Goal: Information Seeking & Learning: Find specific fact

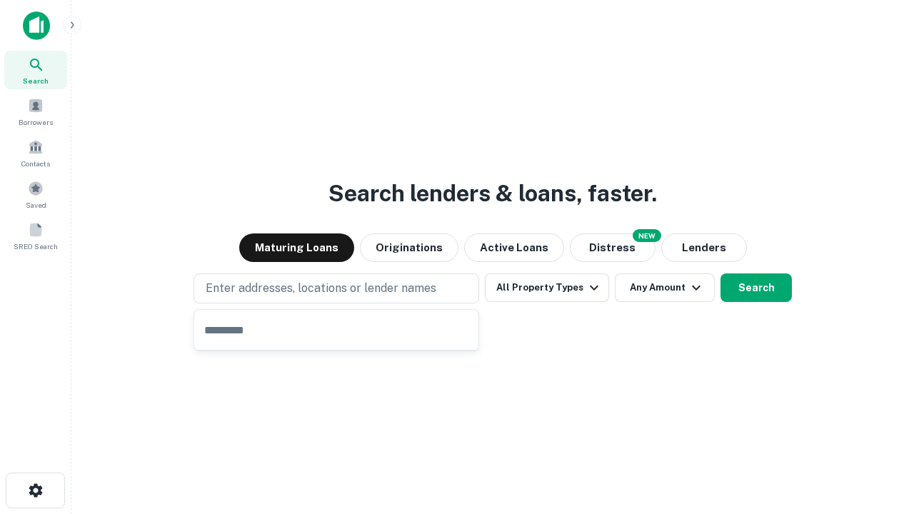
type input "**********"
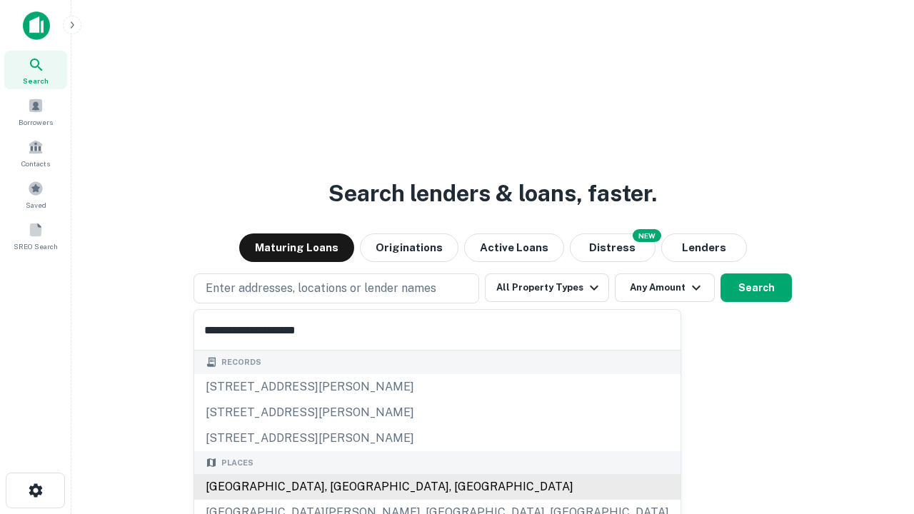
click at [342, 487] on div "[GEOGRAPHIC_DATA], [GEOGRAPHIC_DATA], [GEOGRAPHIC_DATA]" at bounding box center [437, 487] width 487 height 26
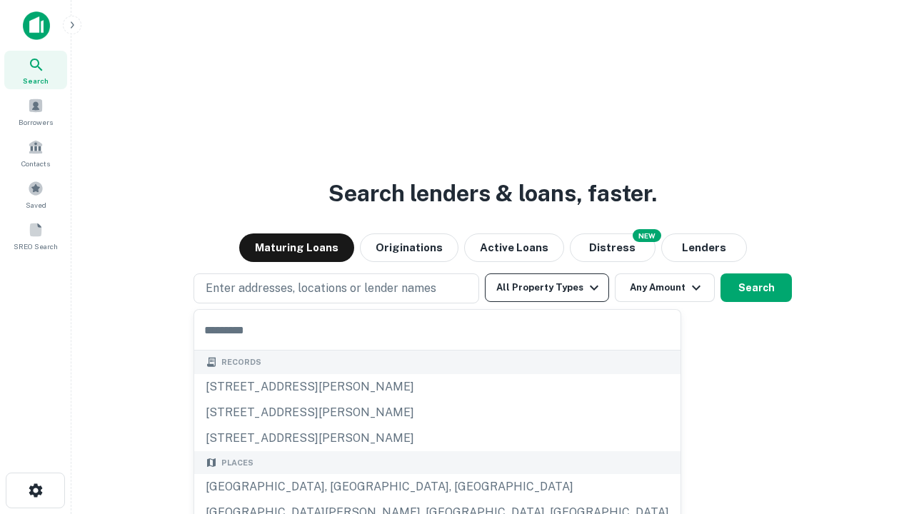
click at [547, 288] on button "All Property Types" at bounding box center [547, 288] width 124 height 29
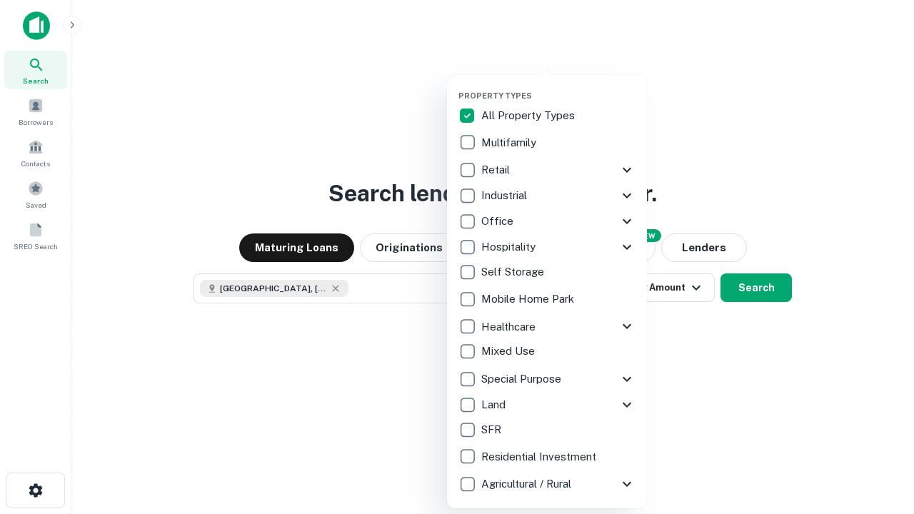
click at [559, 86] on button "button" at bounding box center [559, 86] width 200 height 1
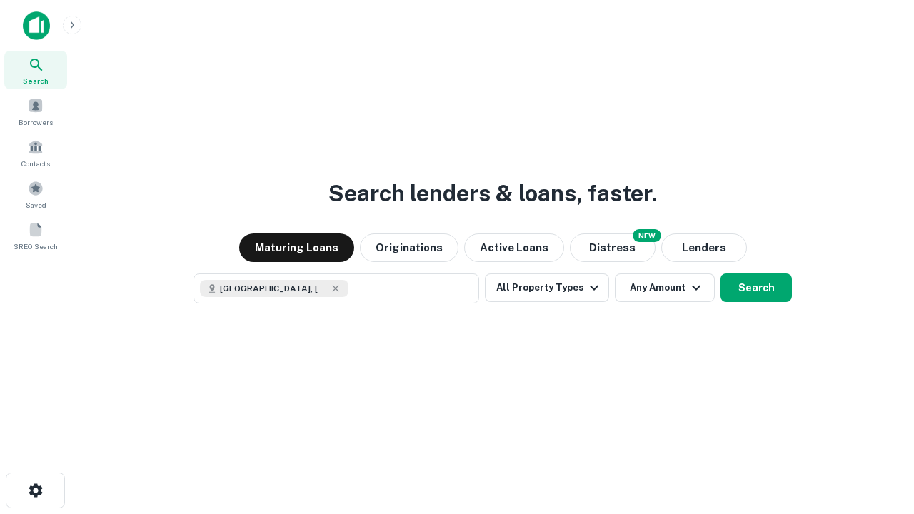
scroll to position [23, 0]
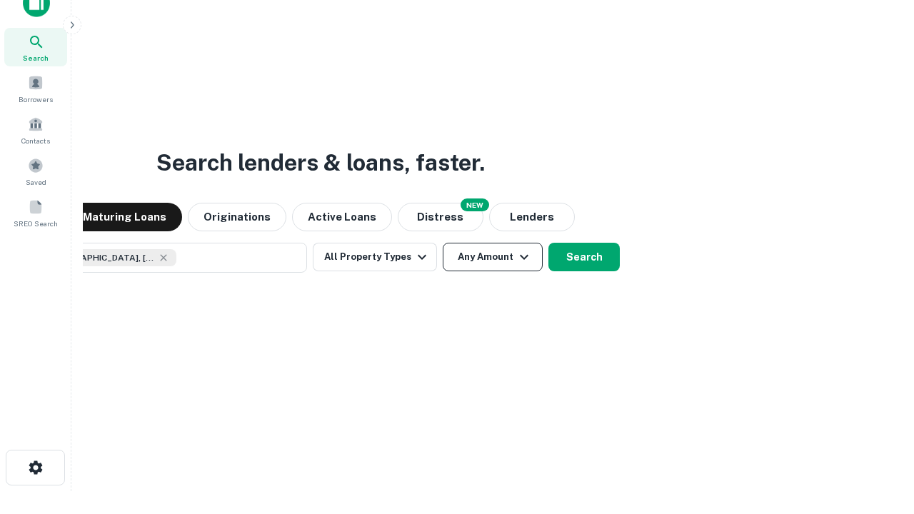
click at [443, 243] on button "Any Amount" at bounding box center [493, 257] width 100 height 29
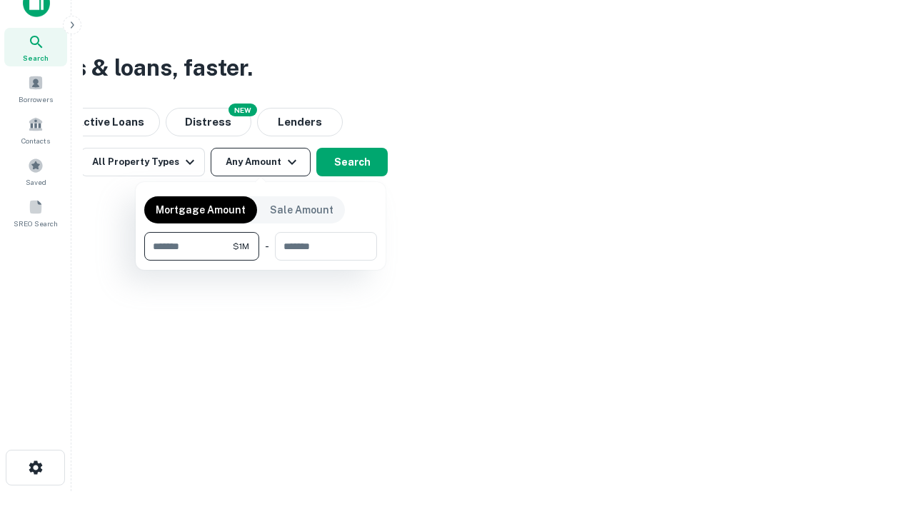
type input "*******"
click at [261, 261] on button "button" at bounding box center [260, 261] width 233 height 1
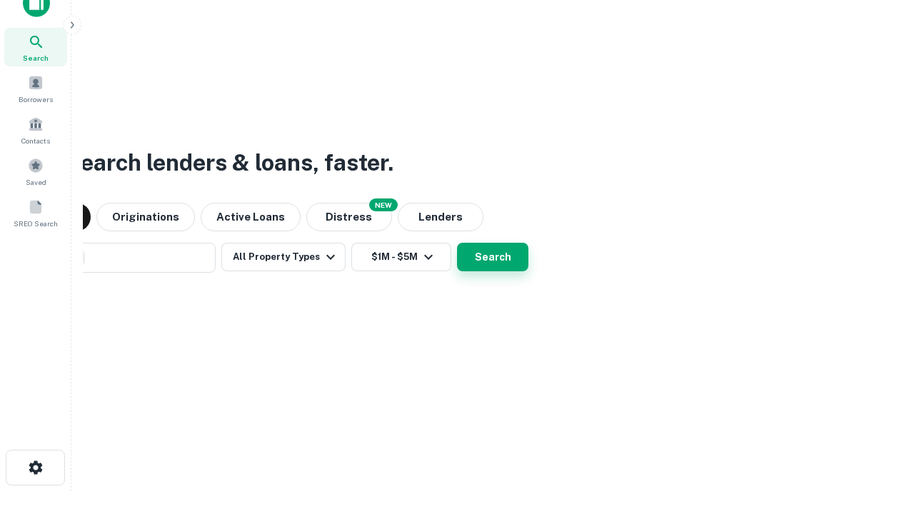
click at [457, 243] on button "Search" at bounding box center [492, 257] width 71 height 29
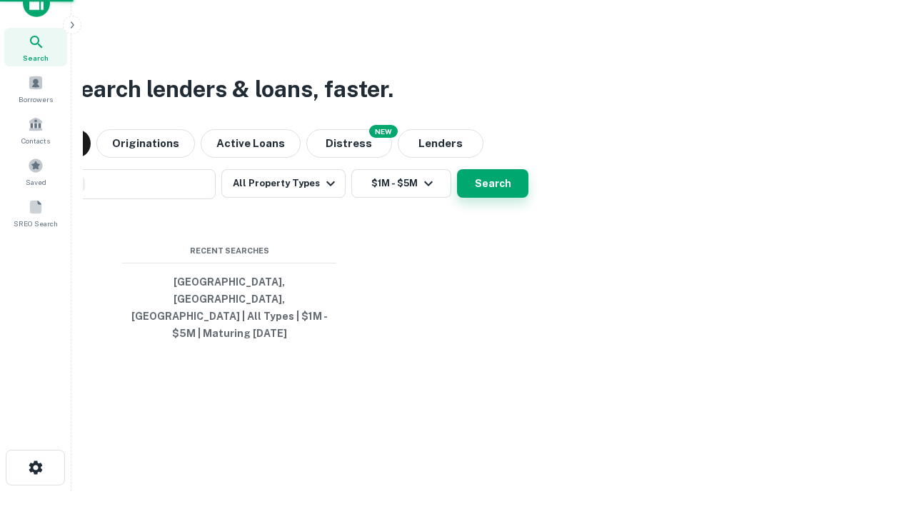
scroll to position [46, 404]
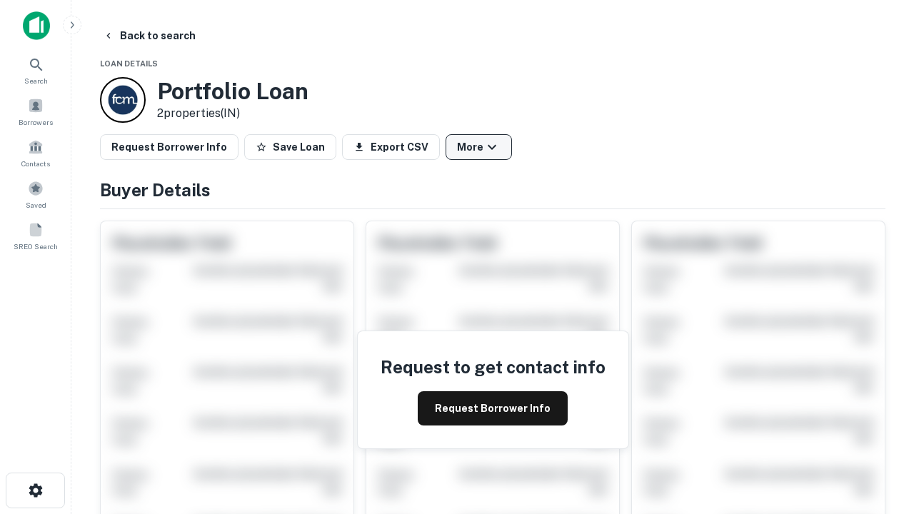
click at [479, 147] on button "More" at bounding box center [479, 147] width 66 height 26
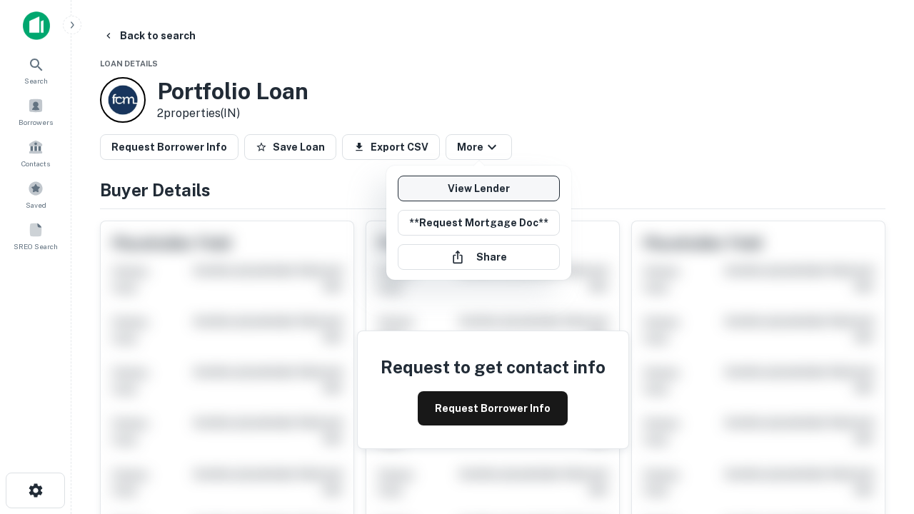
click at [479, 189] on link "View Lender" at bounding box center [479, 189] width 162 height 26
